Goal: Task Accomplishment & Management: Complete application form

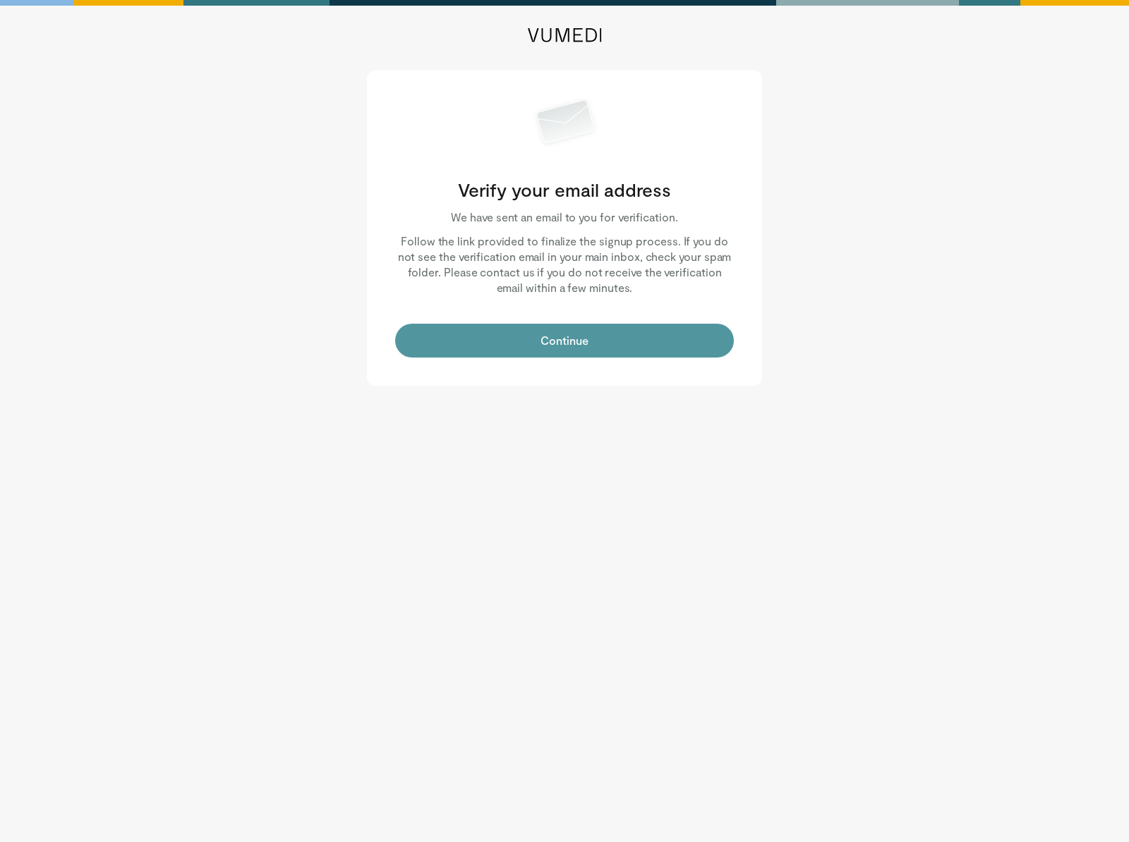
click at [578, 336] on button "Continue" at bounding box center [564, 341] width 339 height 34
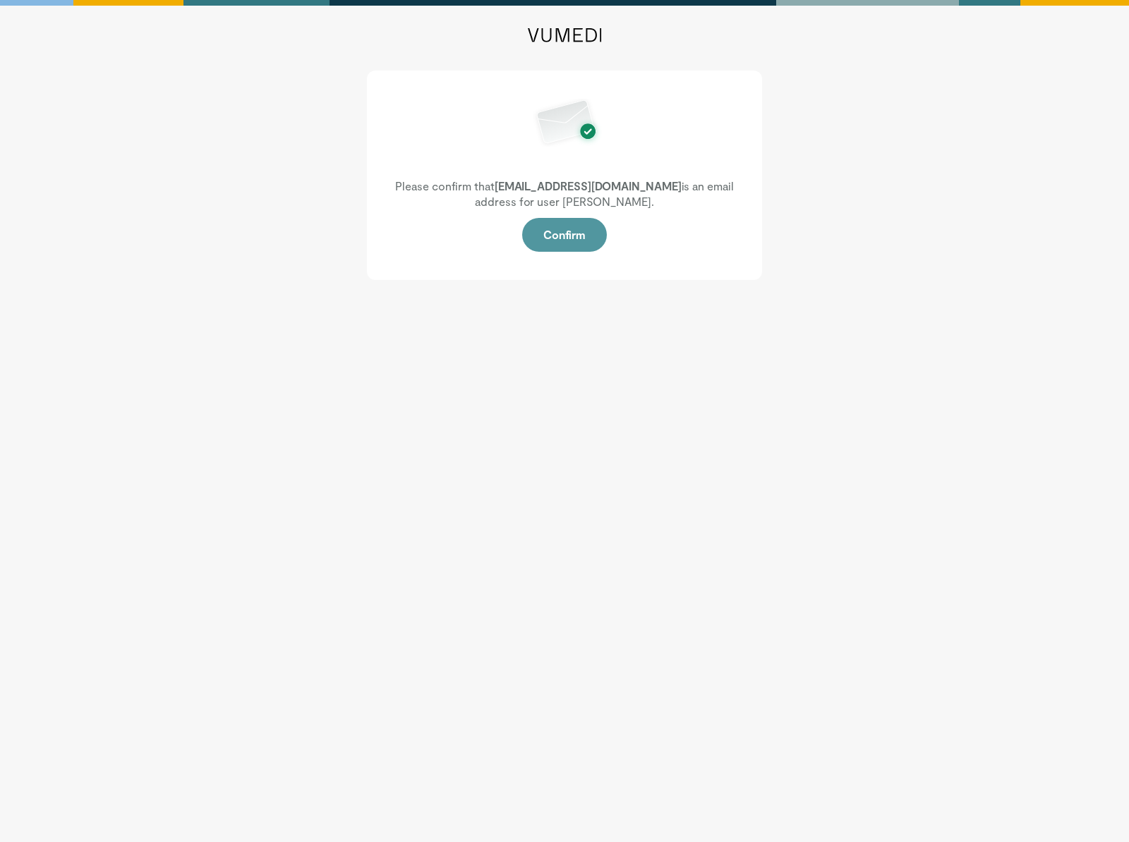
click at [568, 233] on button "Confirm" at bounding box center [564, 235] width 85 height 34
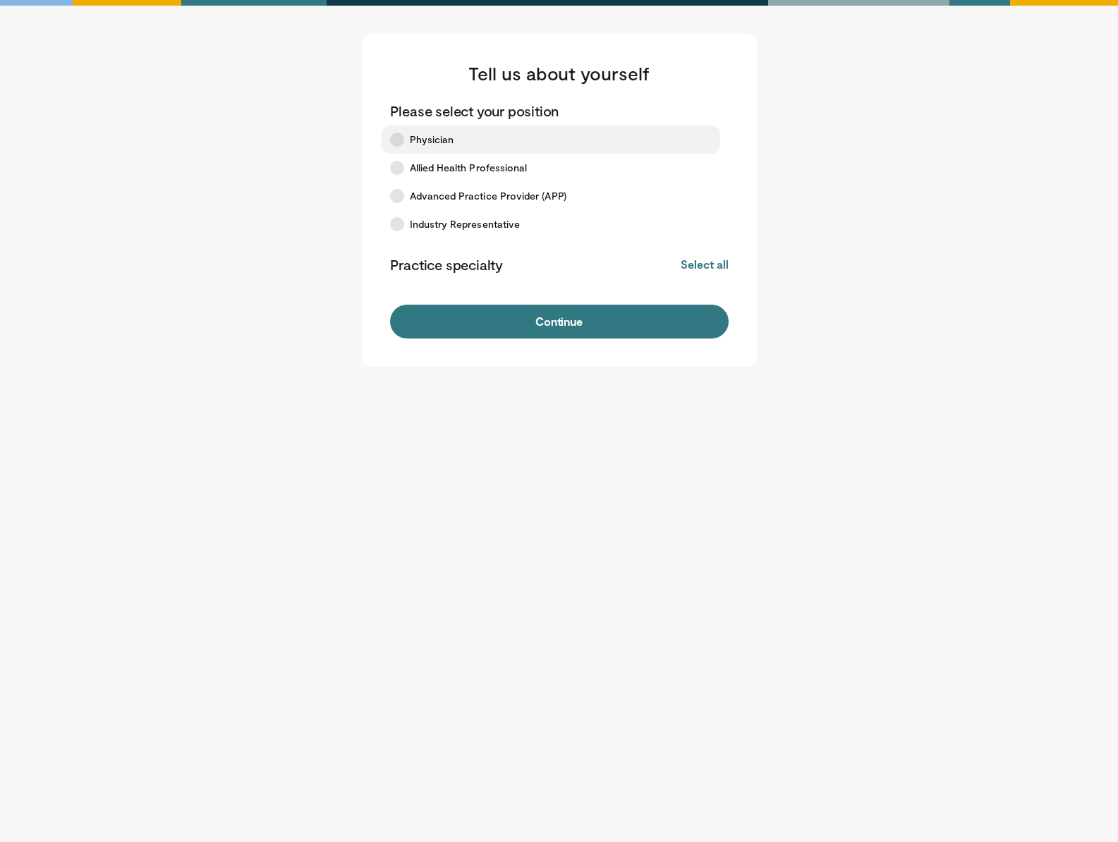
click at [424, 135] on span "Physician" at bounding box center [432, 140] width 44 height 14
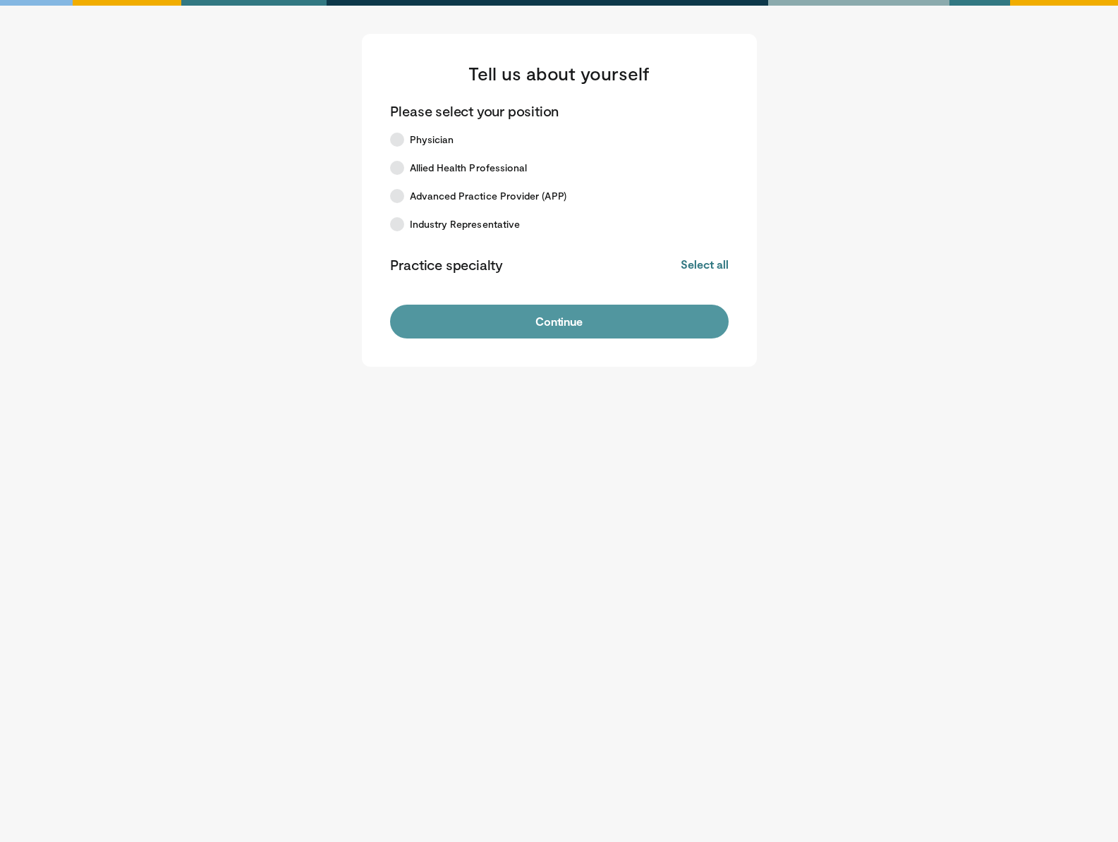
click at [550, 319] on button "Continue" at bounding box center [559, 322] width 339 height 34
click at [700, 261] on button "Select all" at bounding box center [704, 265] width 47 height 16
click at [700, 261] on button "Deselect all" at bounding box center [698, 265] width 60 height 16
click at [558, 322] on button "Continue" at bounding box center [559, 322] width 339 height 34
click at [559, 312] on button "Continue" at bounding box center [559, 322] width 339 height 34
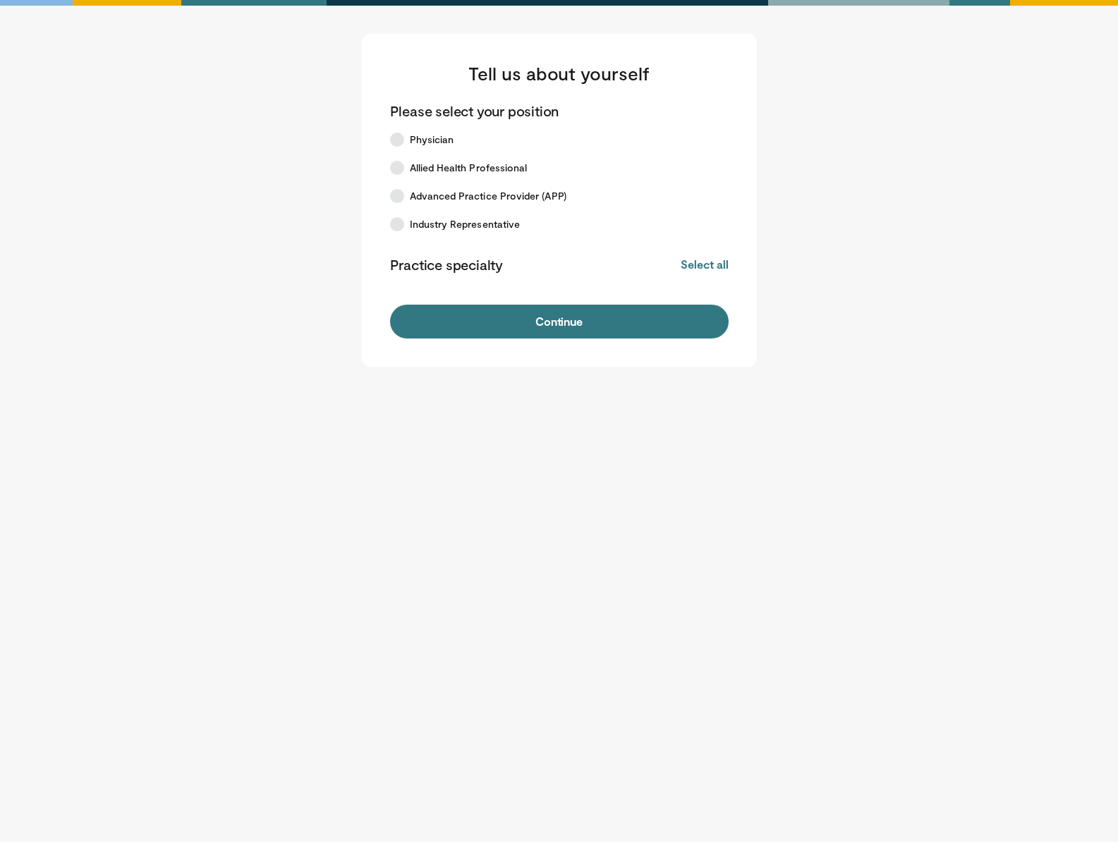
click at [559, 312] on button "Continue" at bounding box center [559, 322] width 339 height 34
drag, startPoint x: 0, startPoint y: 0, endPoint x: 567, endPoint y: 311, distance: 646.8
click at [567, 311] on button "Continue" at bounding box center [559, 322] width 339 height 34
click at [628, 312] on button "Continue" at bounding box center [559, 322] width 339 height 34
click at [413, 137] on span "Physician" at bounding box center [432, 140] width 44 height 14
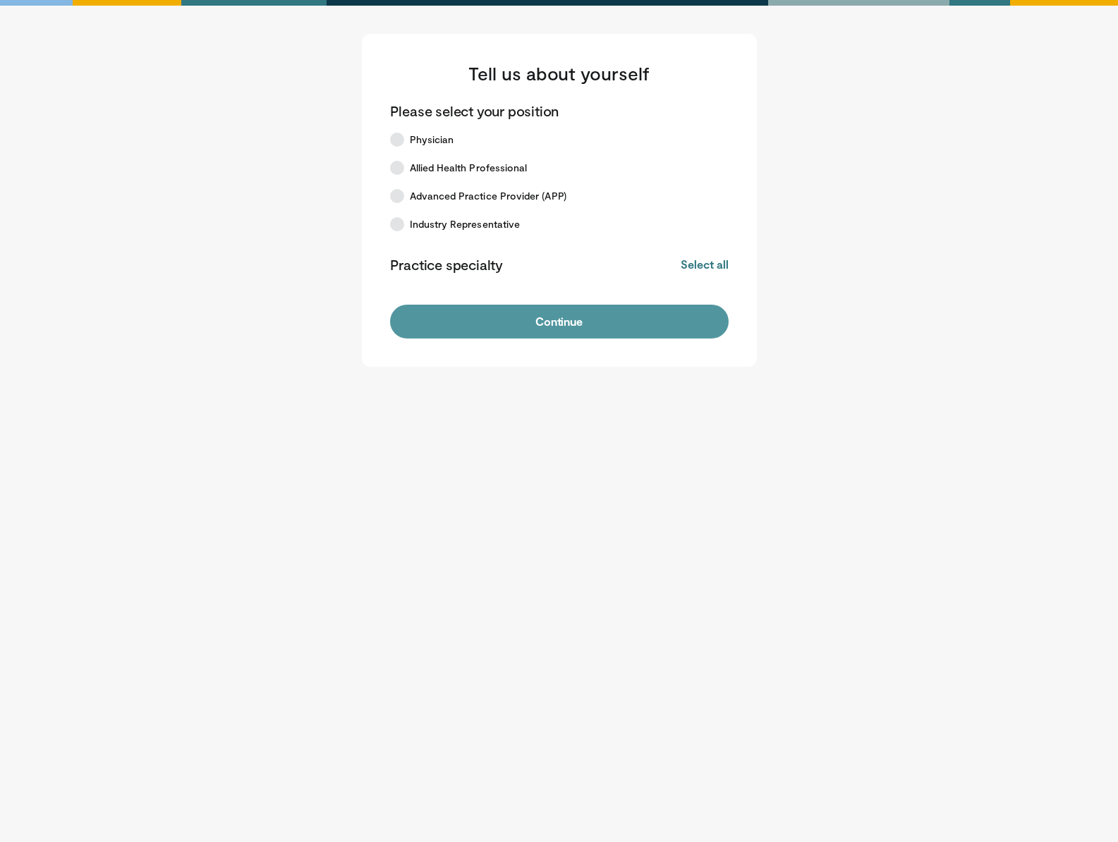
click at [557, 324] on button "Continue" at bounding box center [559, 322] width 339 height 34
click at [694, 264] on button "Select all" at bounding box center [704, 265] width 47 height 16
click at [613, 315] on button "Continue" at bounding box center [559, 322] width 339 height 34
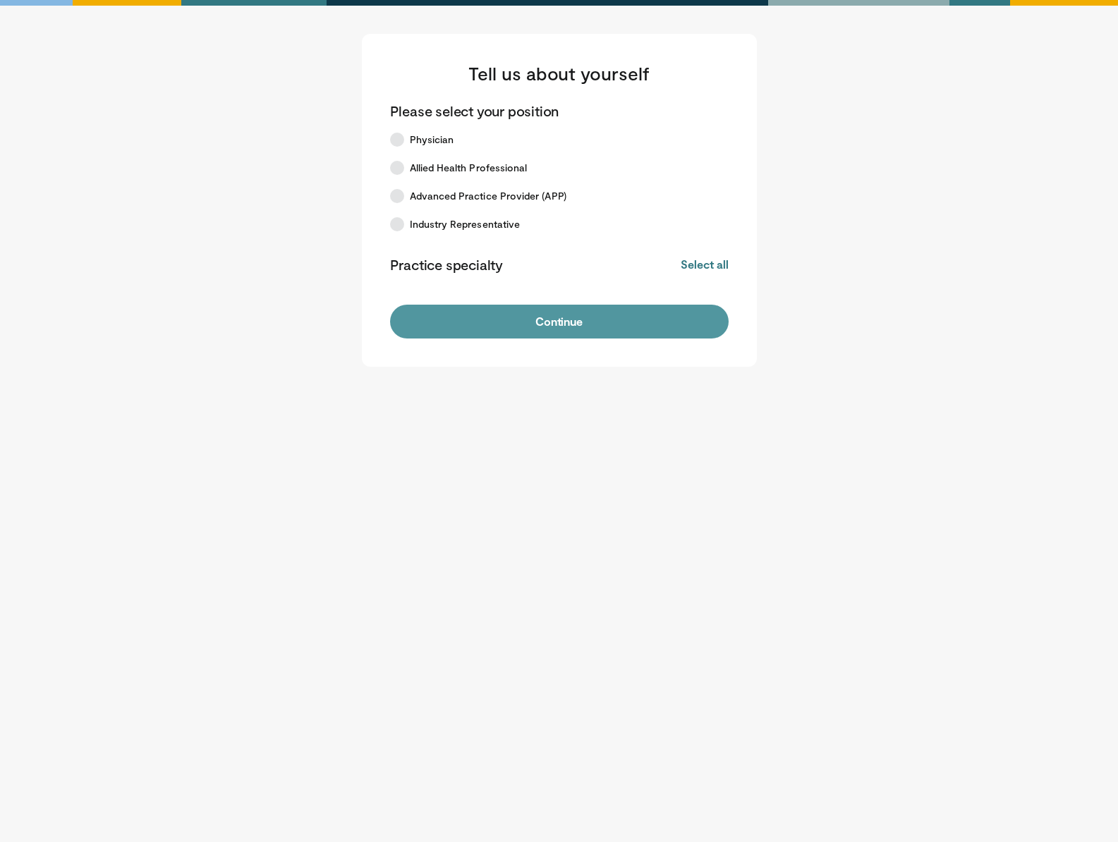
click at [512, 324] on button "Continue" at bounding box center [559, 322] width 339 height 34
click at [548, 321] on button "Continue" at bounding box center [559, 322] width 339 height 34
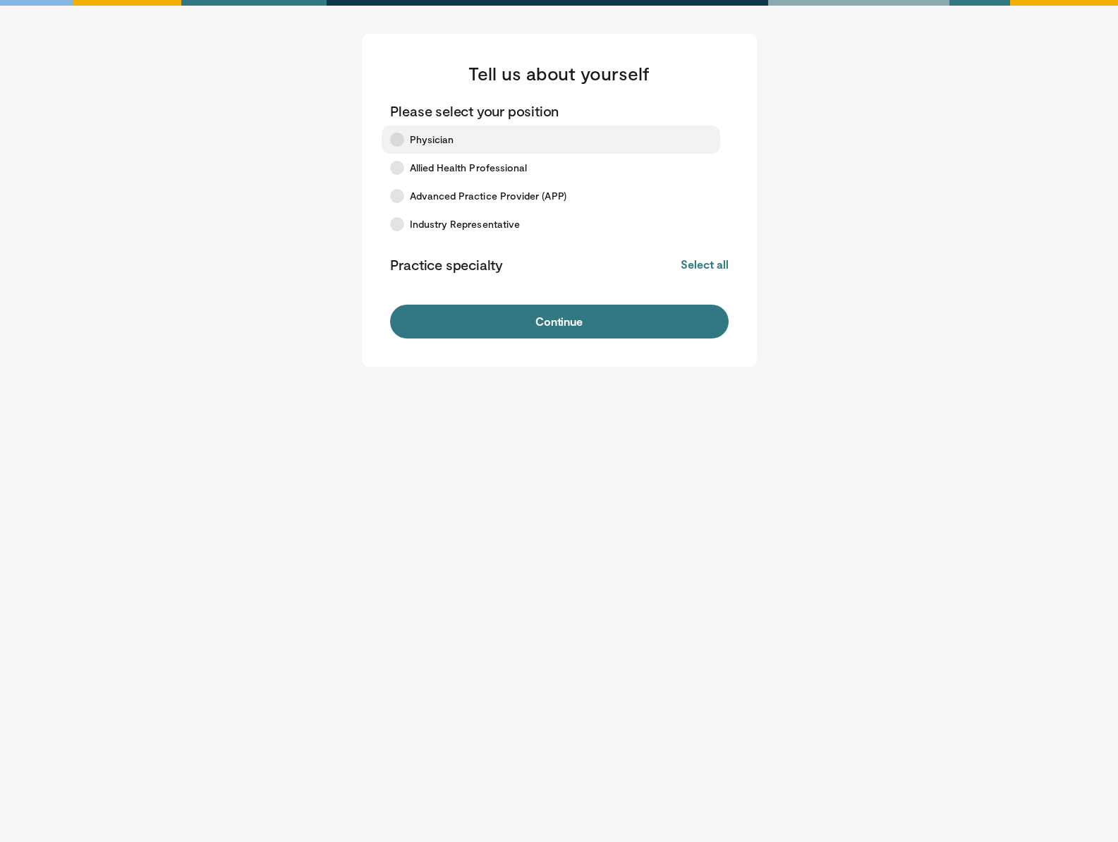
click at [430, 135] on span "Physician" at bounding box center [432, 140] width 44 height 14
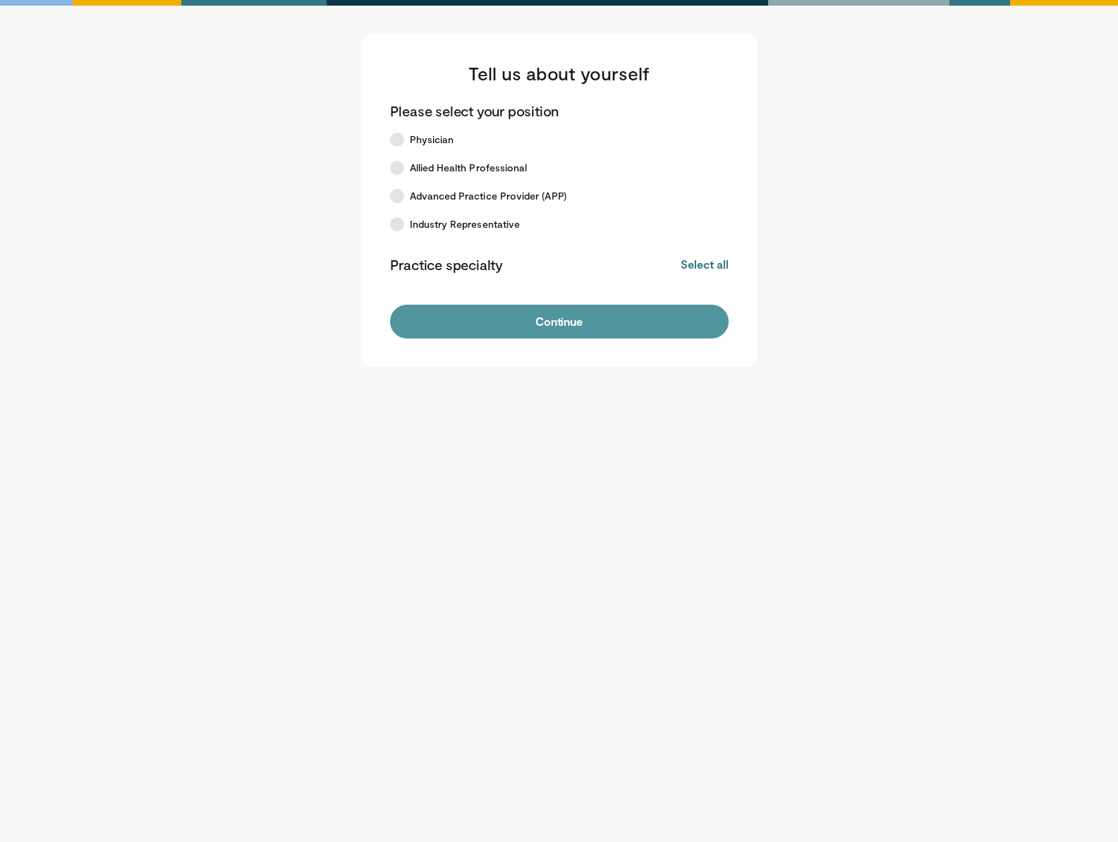
click at [573, 327] on button "Continue" at bounding box center [559, 322] width 339 height 34
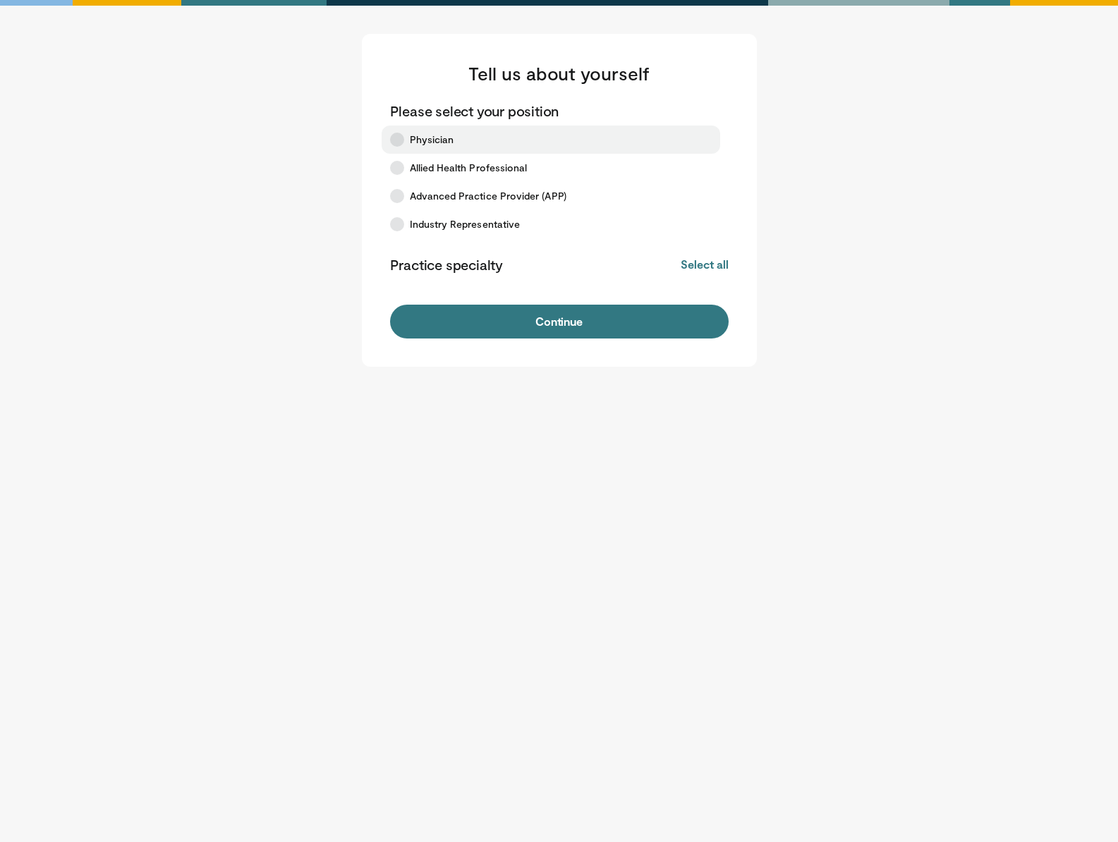
click at [439, 140] on span "Physician" at bounding box center [432, 140] width 44 height 14
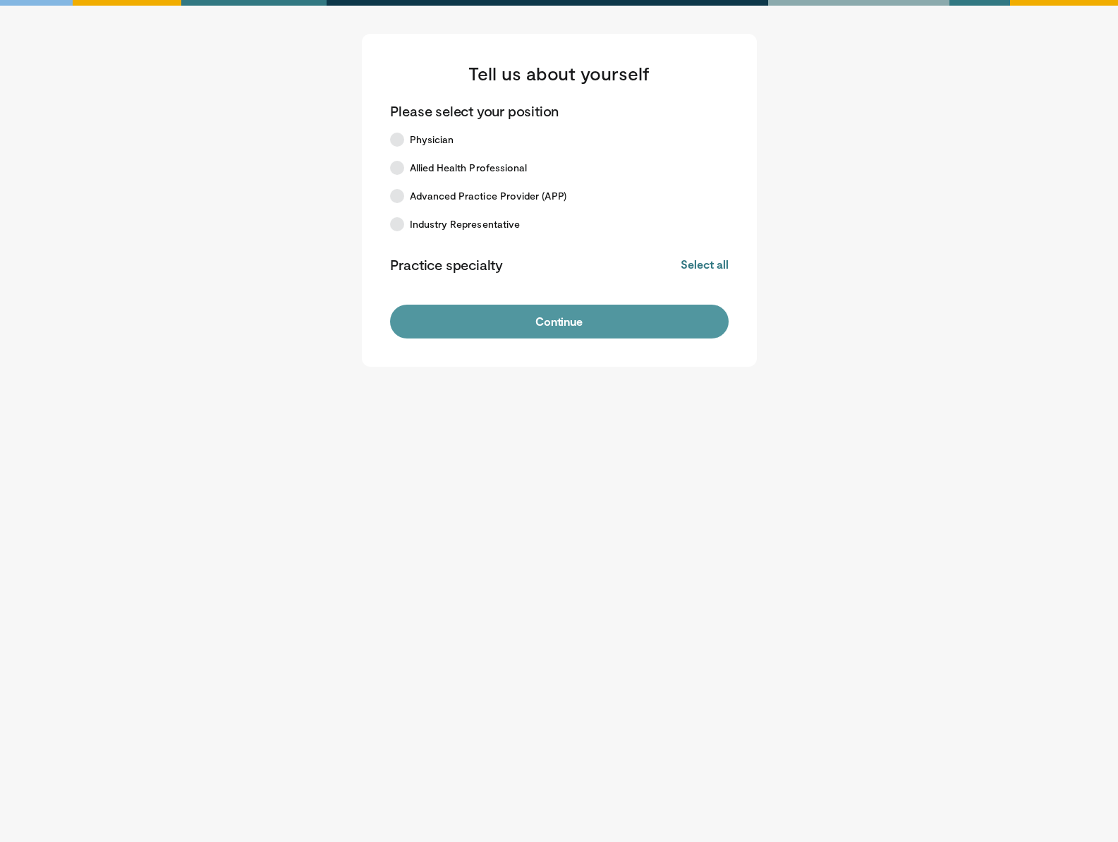
click at [523, 317] on button "Continue" at bounding box center [559, 322] width 339 height 34
click at [213, 327] on main "Tell us about yourself Please select your position Physician Allied Health Prof…" at bounding box center [559, 200] width 875 height 333
